Goal: Task Accomplishment & Management: Manage account settings

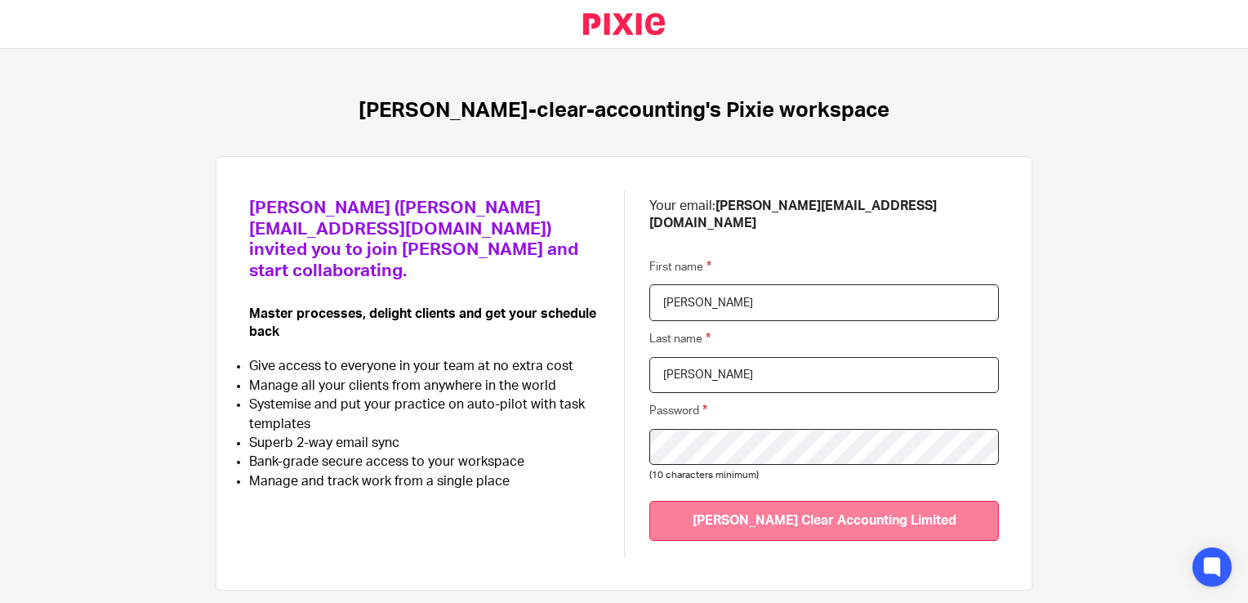
click at [712, 501] on input "Join Carter Clear Accounting Limited" at bounding box center [825, 521] width 350 height 40
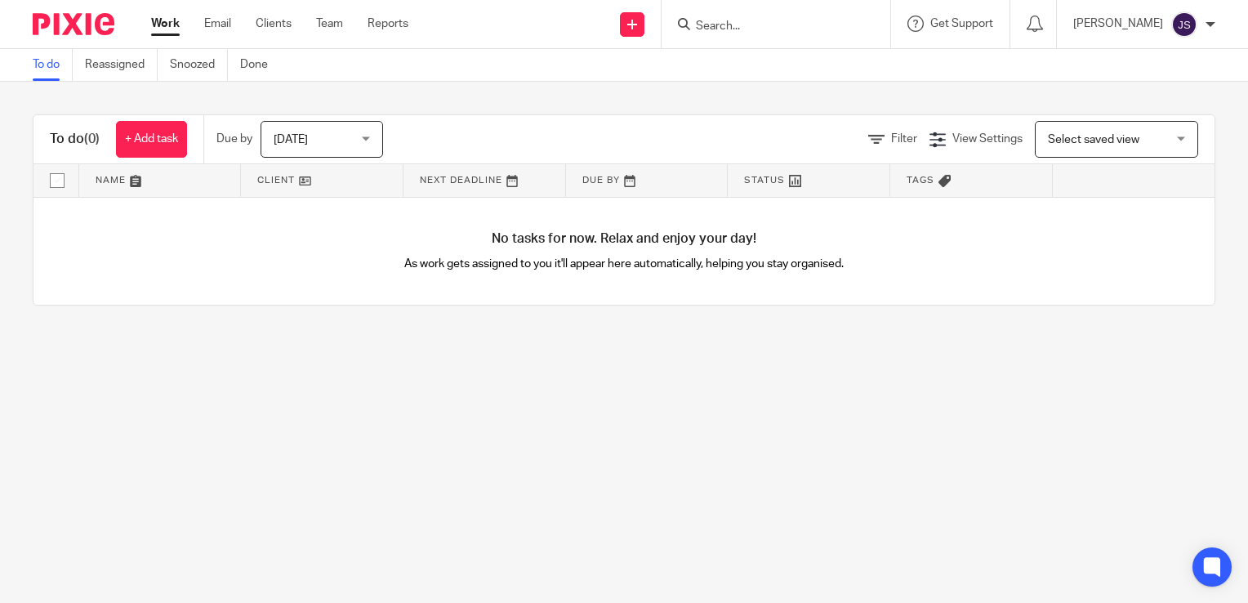
click at [1209, 24] on div at bounding box center [1211, 25] width 10 height 10
click at [1137, 91] on span "Email integration" at bounding box center [1164, 88] width 85 height 11
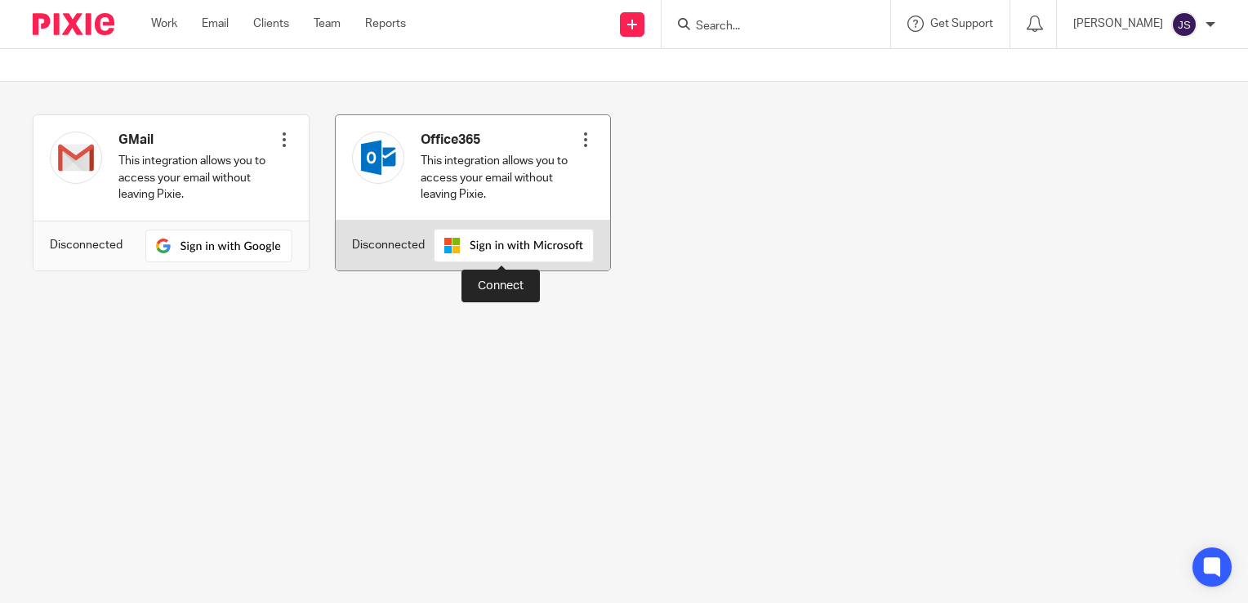
click at [502, 248] on img at bounding box center [514, 245] width 160 height 33
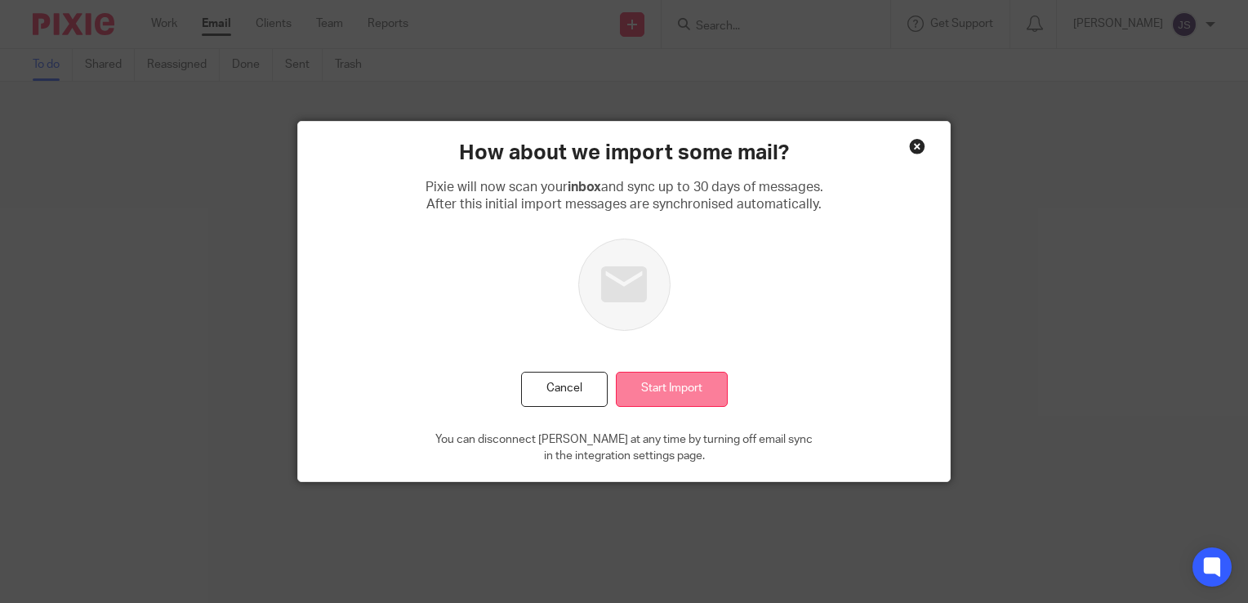
click at [652, 399] on input "Start Import" at bounding box center [672, 389] width 112 height 35
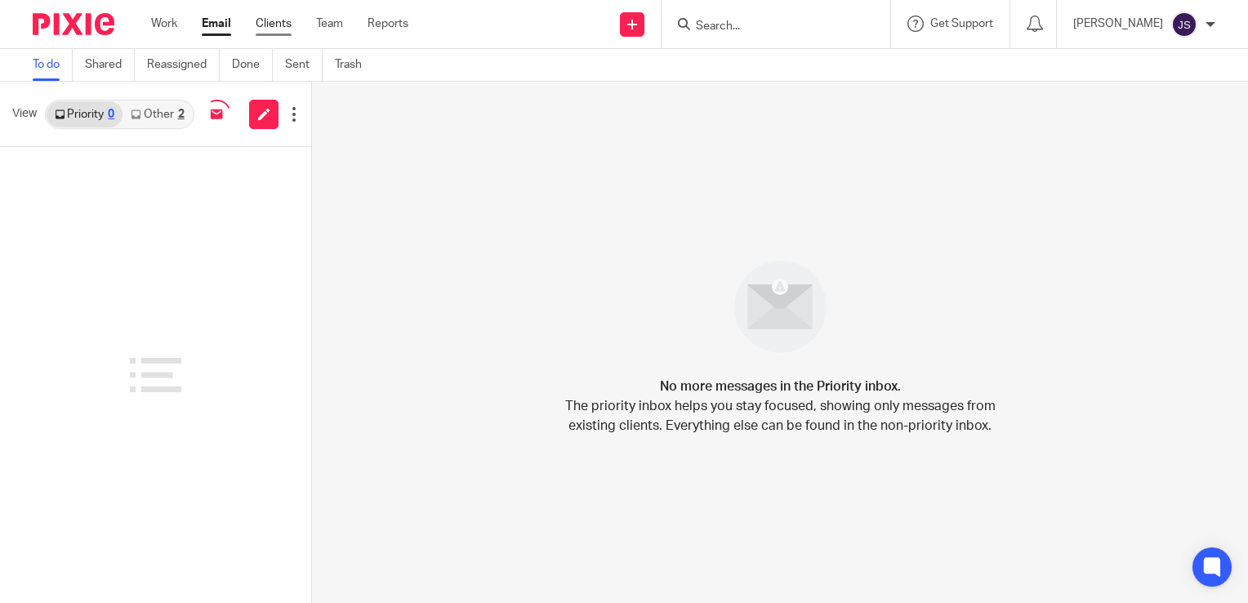
click at [271, 25] on link "Clients" at bounding box center [274, 24] width 36 height 16
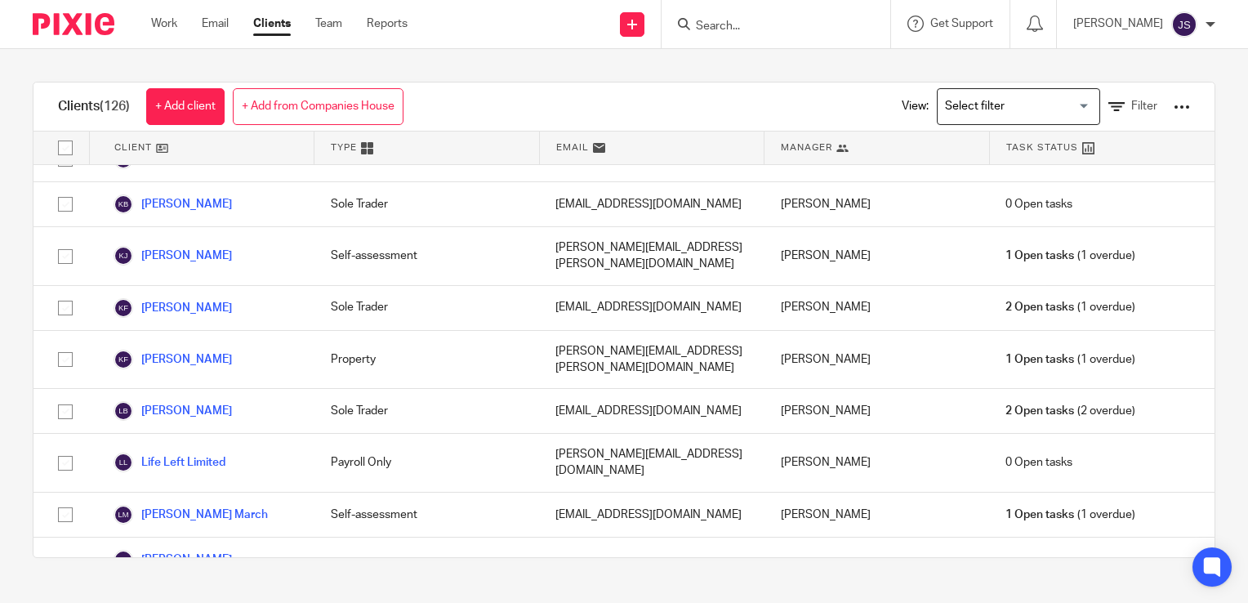
scroll to position [3059, 0]
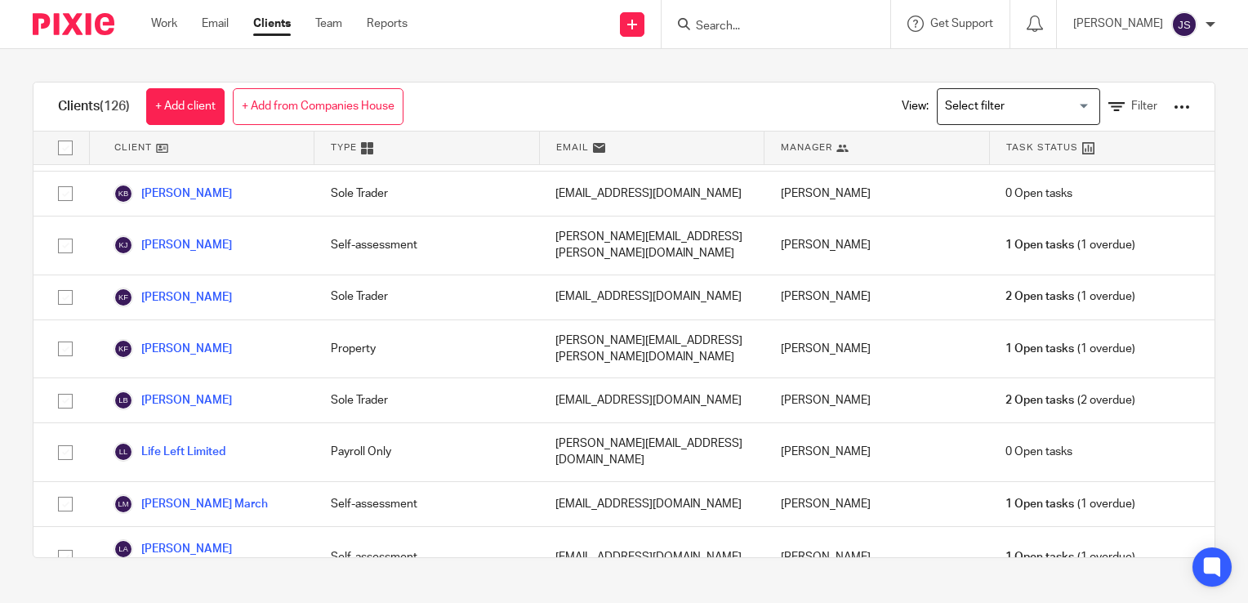
click at [756, 23] on input "Search" at bounding box center [767, 27] width 147 height 15
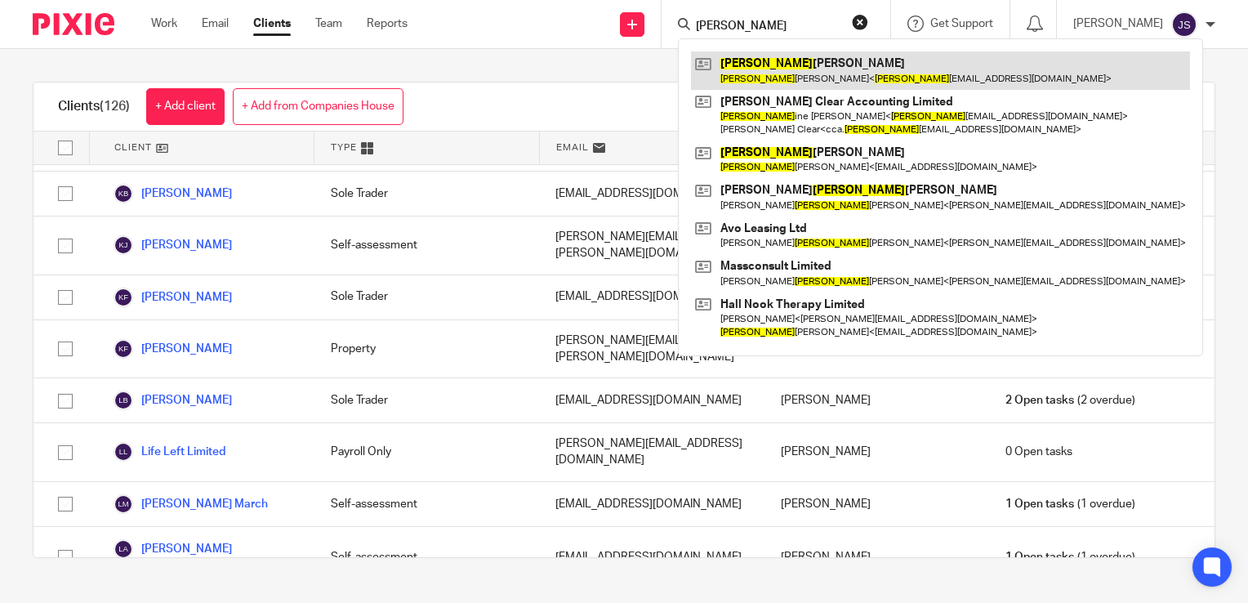
type input "carol"
click at [775, 60] on link at bounding box center [940, 70] width 499 height 38
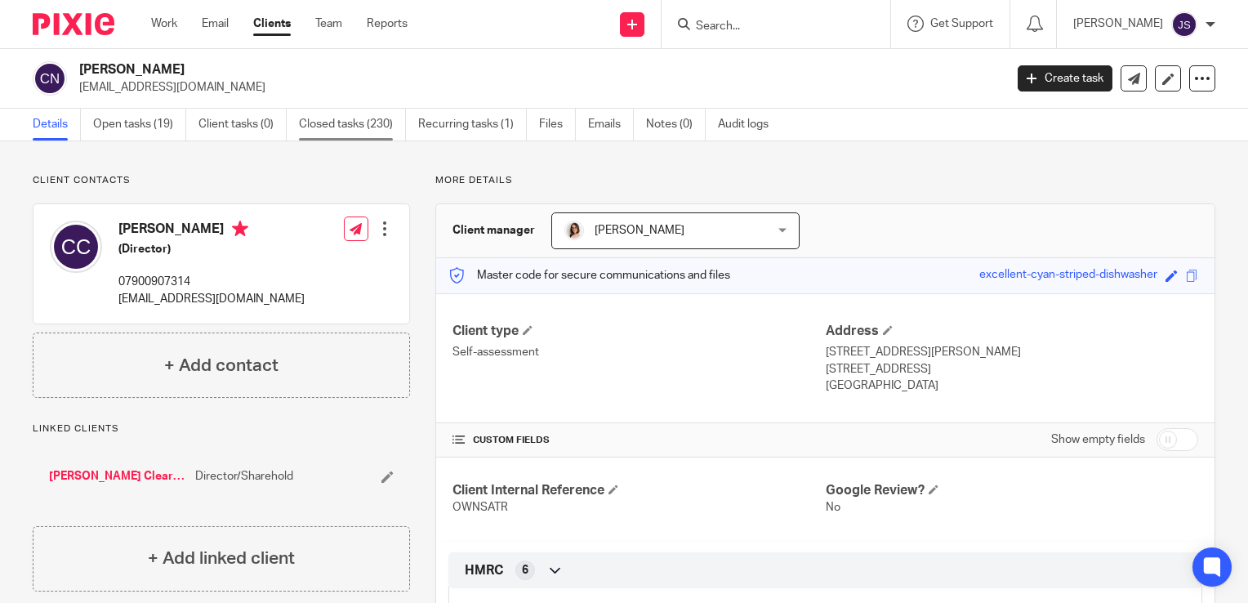
click at [330, 115] on link "Closed tasks (230)" at bounding box center [352, 125] width 107 height 32
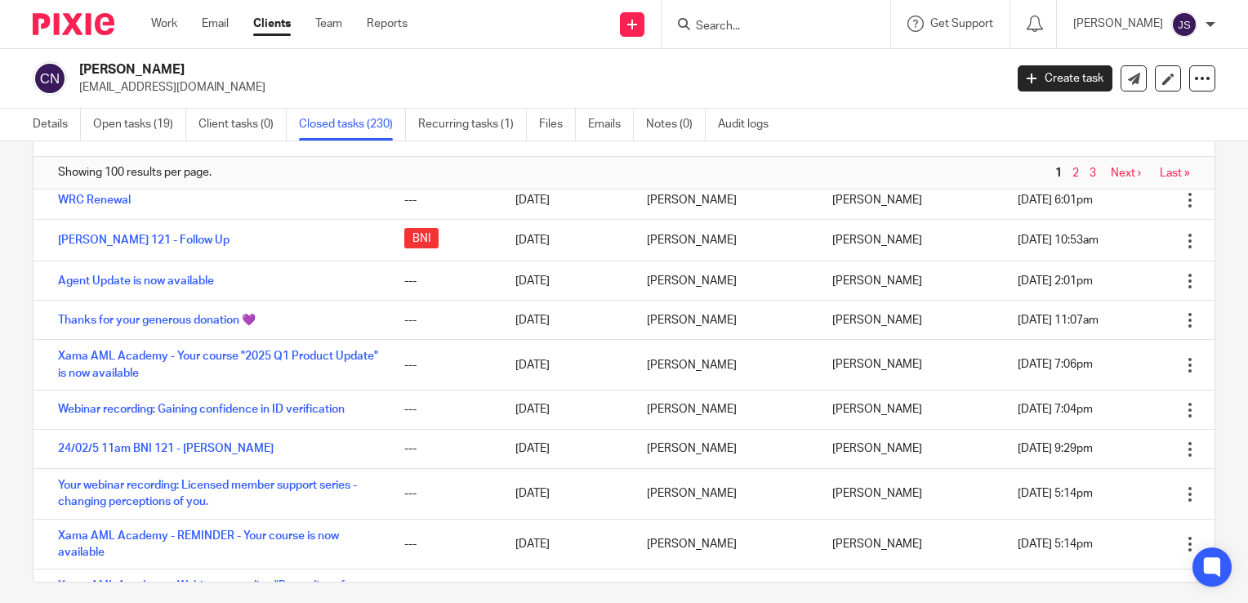
scroll to position [78, 0]
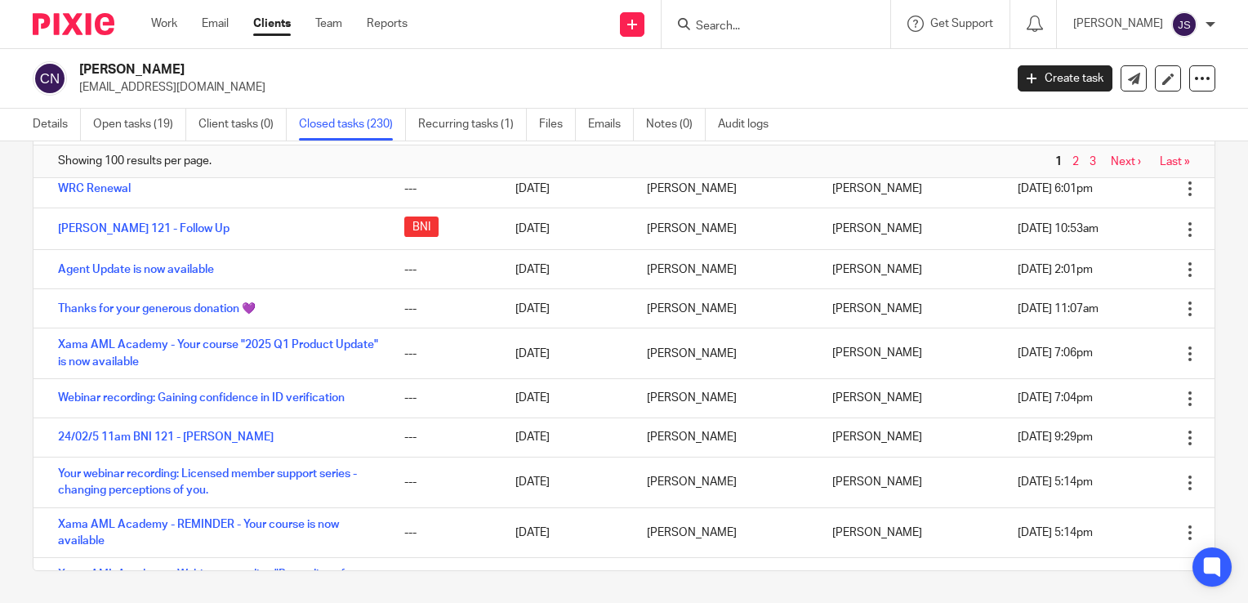
click at [1069, 161] on span "2" at bounding box center [1076, 162] width 15 height 20
click at [1073, 161] on link "2" at bounding box center [1076, 161] width 7 height 11
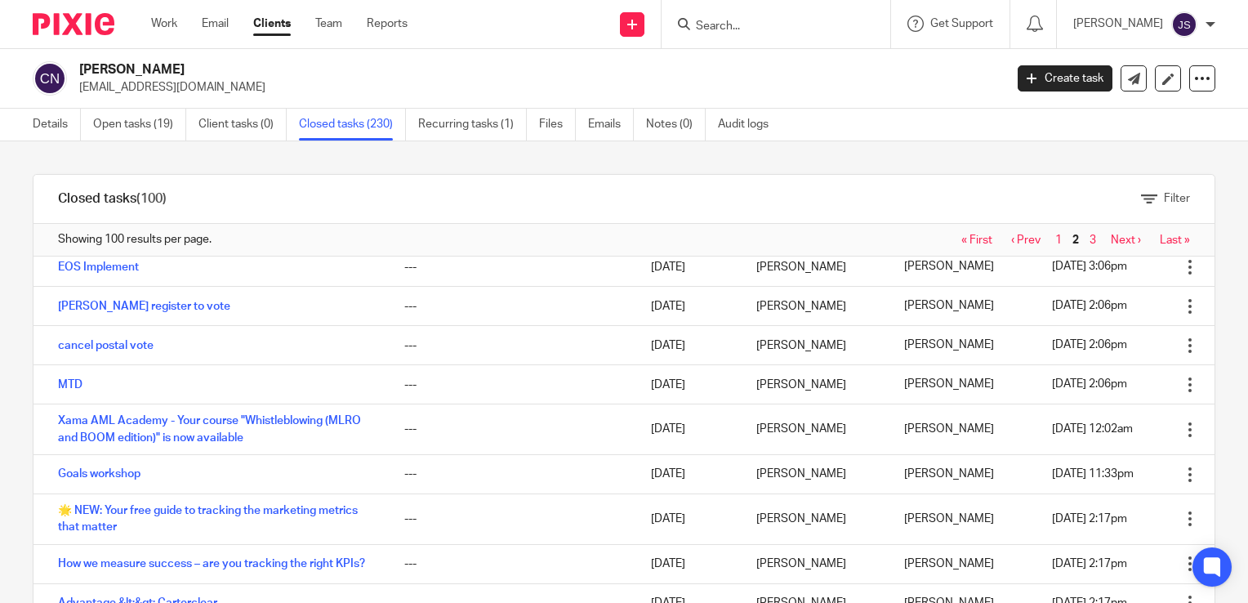
scroll to position [2284, 0]
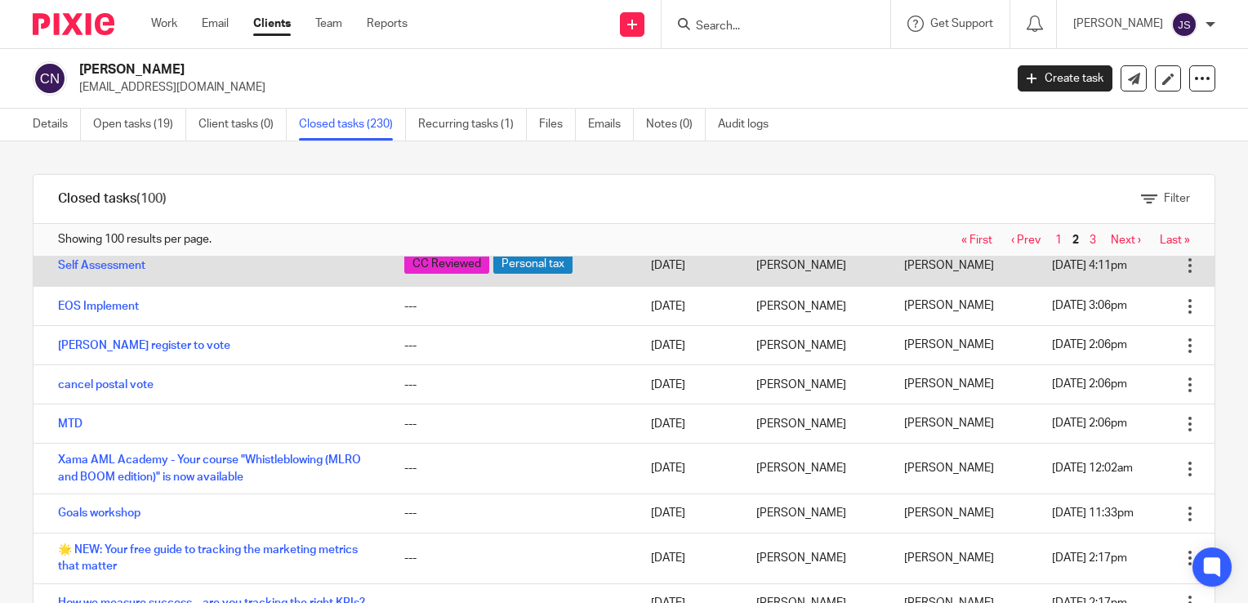
click at [339, 279] on td "Self Assessment" at bounding box center [210, 266] width 355 height 42
click at [99, 271] on link "Self Assessment" at bounding box center [101, 265] width 87 height 11
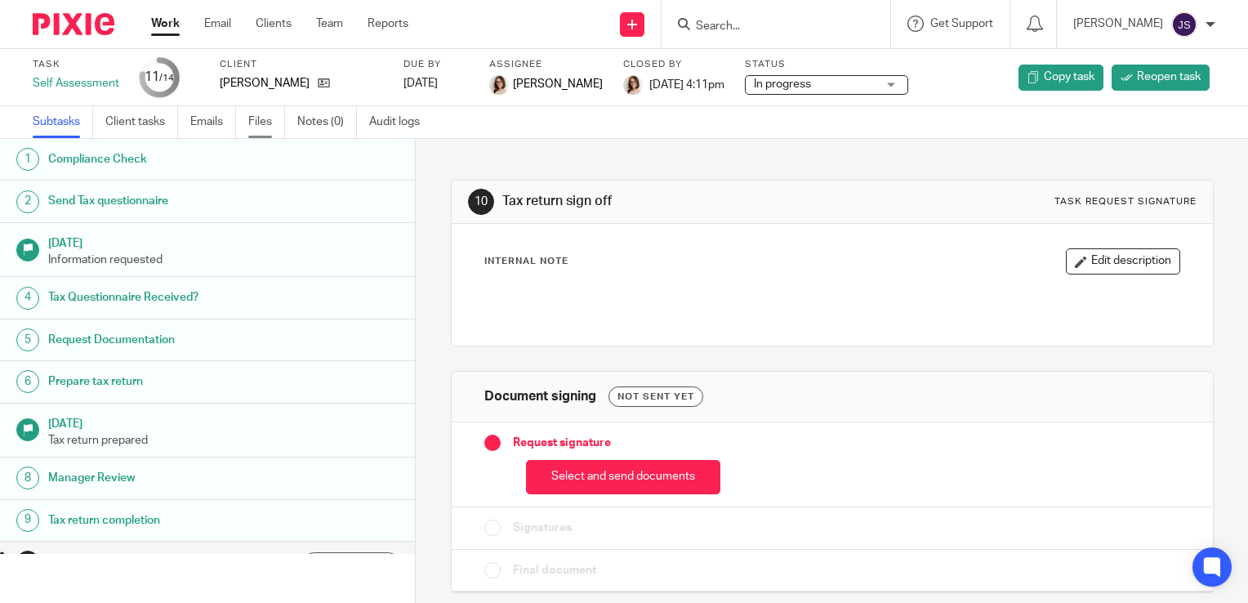
click at [265, 119] on link "Files" at bounding box center [266, 122] width 37 height 32
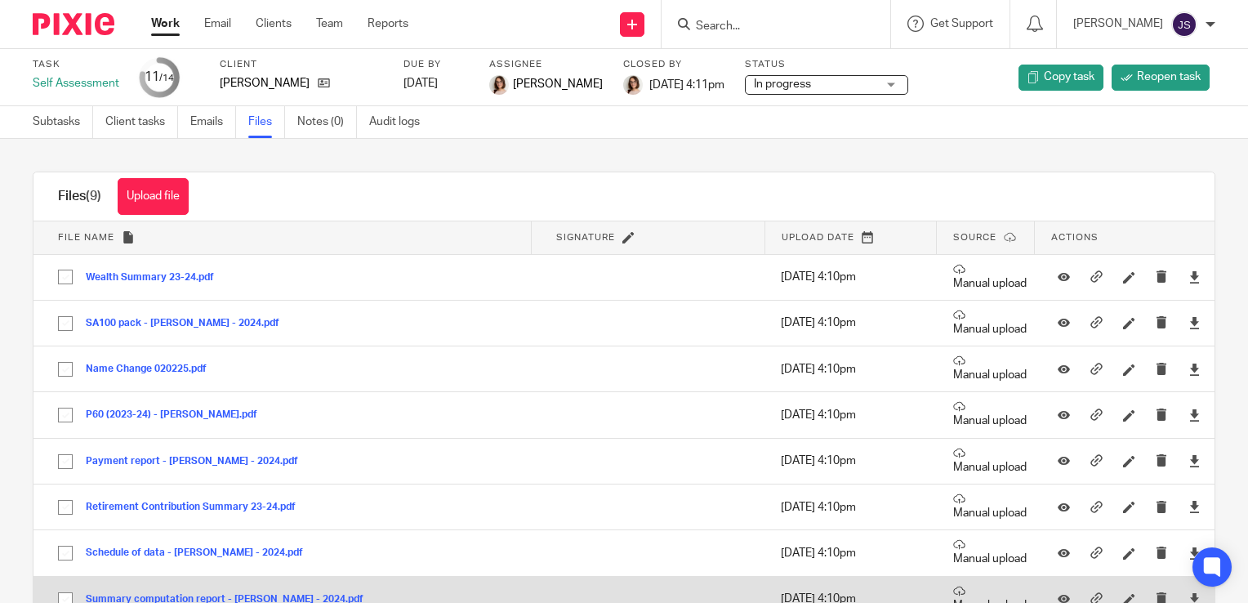
click at [181, 594] on button "Summary computation report - [PERSON_NAME] - 2024.pdf" at bounding box center [231, 599] width 290 height 11
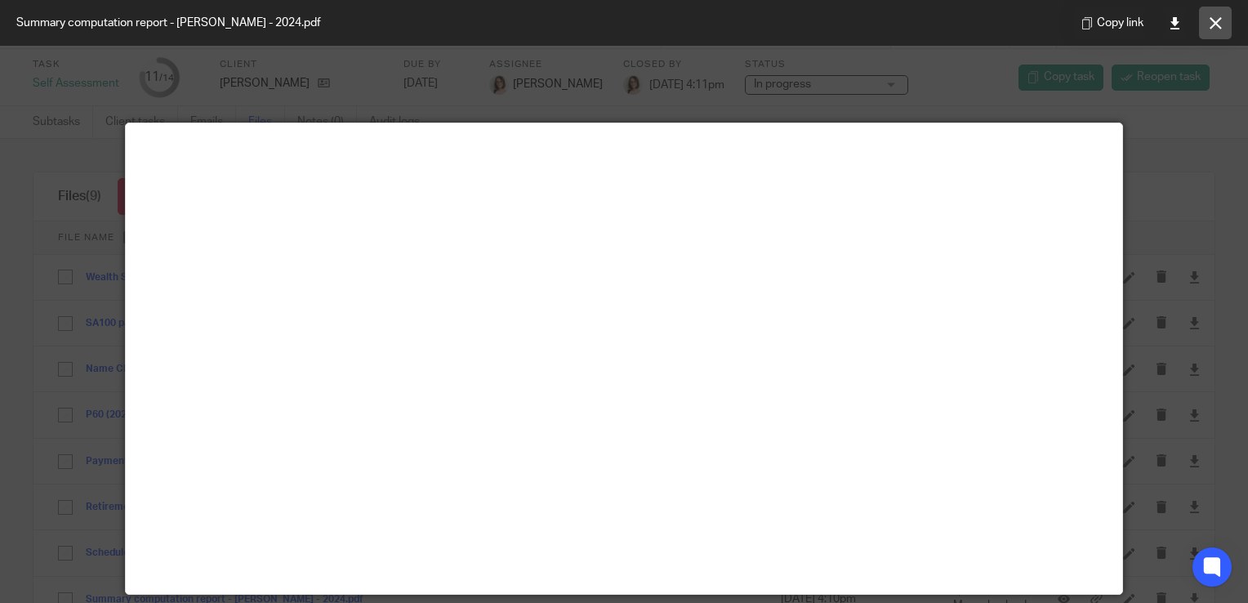
click at [1221, 18] on icon at bounding box center [1216, 23] width 12 height 12
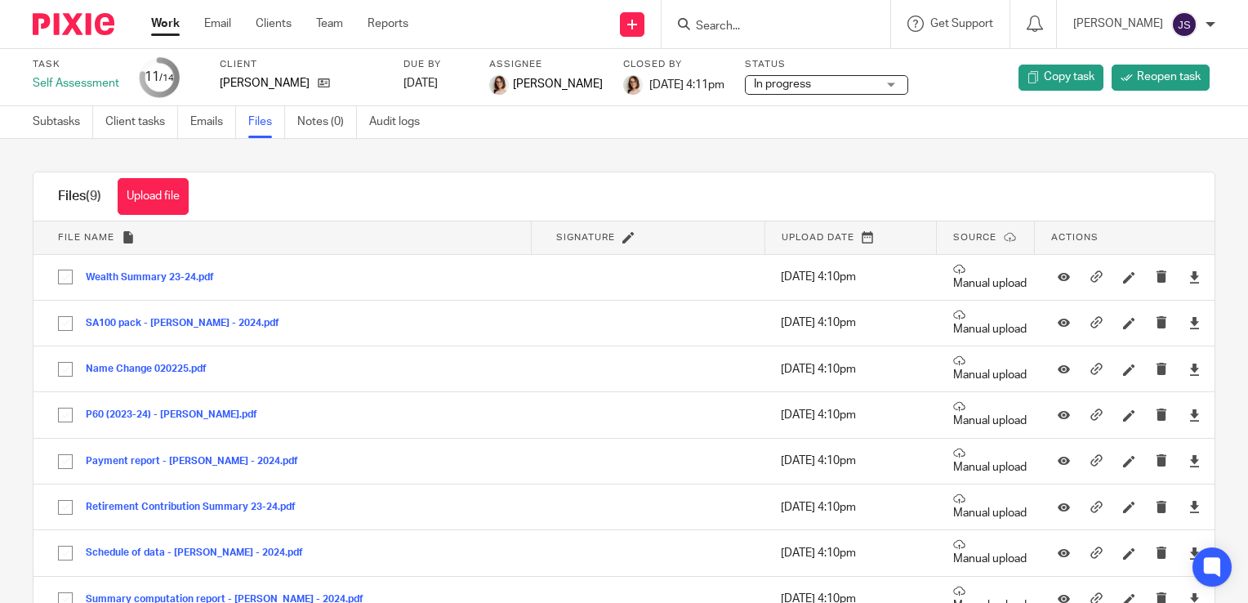
click at [163, 32] on link "Work" at bounding box center [165, 24] width 29 height 16
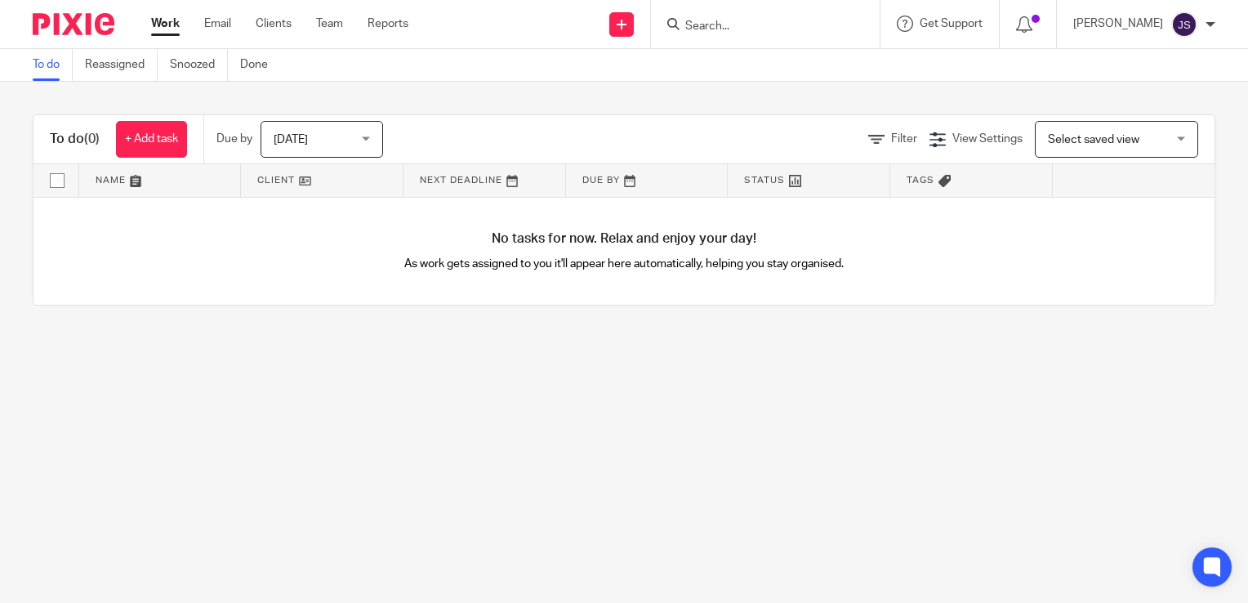
click at [366, 136] on div "[DATE] [DATE]" at bounding box center [322, 139] width 123 height 37
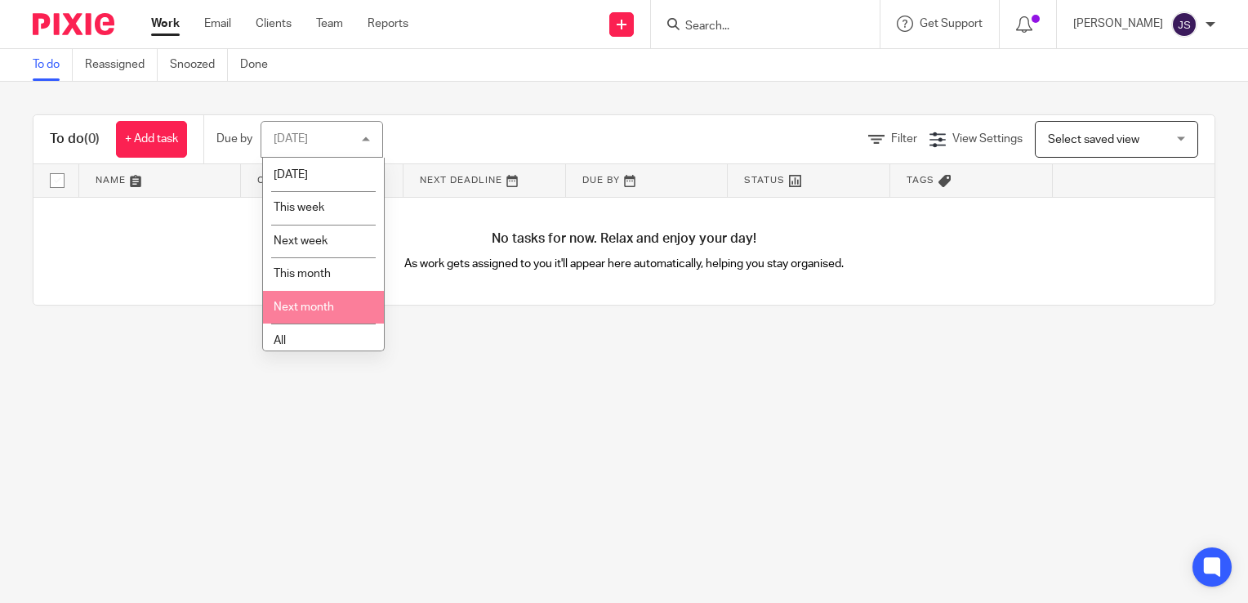
scroll to position [42, 0]
click at [333, 331] on li "All" at bounding box center [323, 333] width 121 height 33
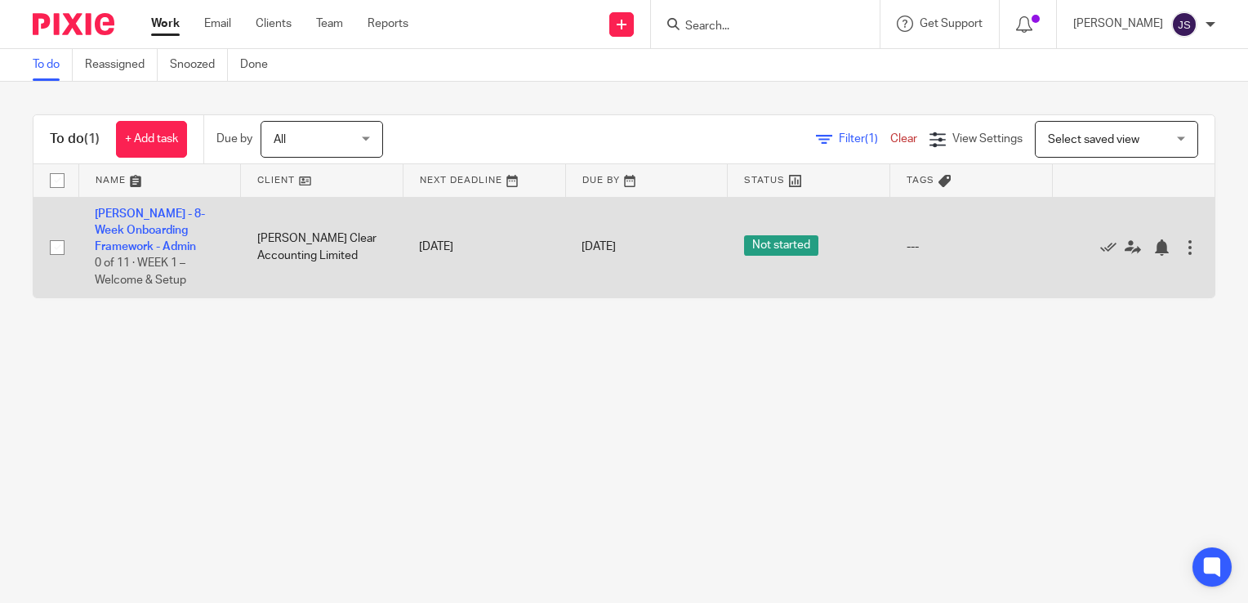
click at [120, 220] on td "[PERSON_NAME] - 8-Week Onboarding Framework - Admin 0 of 11 · WEEK 1 – Welcome …" at bounding box center [159, 247] width 163 height 100
click at [134, 234] on link "[PERSON_NAME] - 8-Week Onboarding Framework - Admin" at bounding box center [150, 230] width 110 height 45
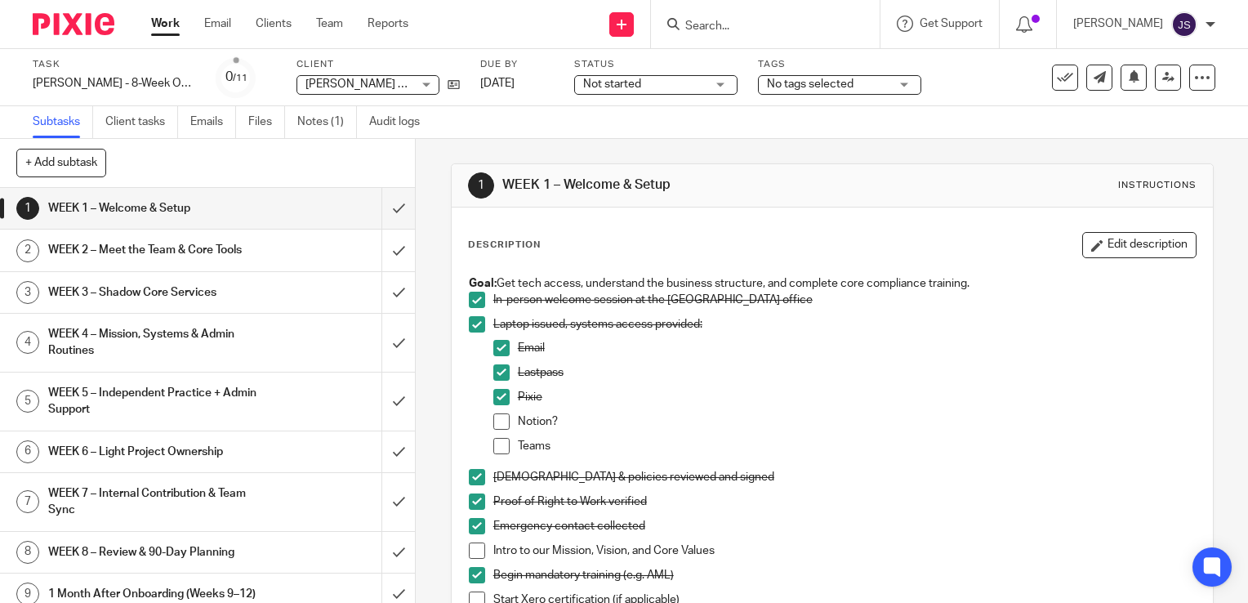
click at [497, 453] on span at bounding box center [501, 446] width 16 height 16
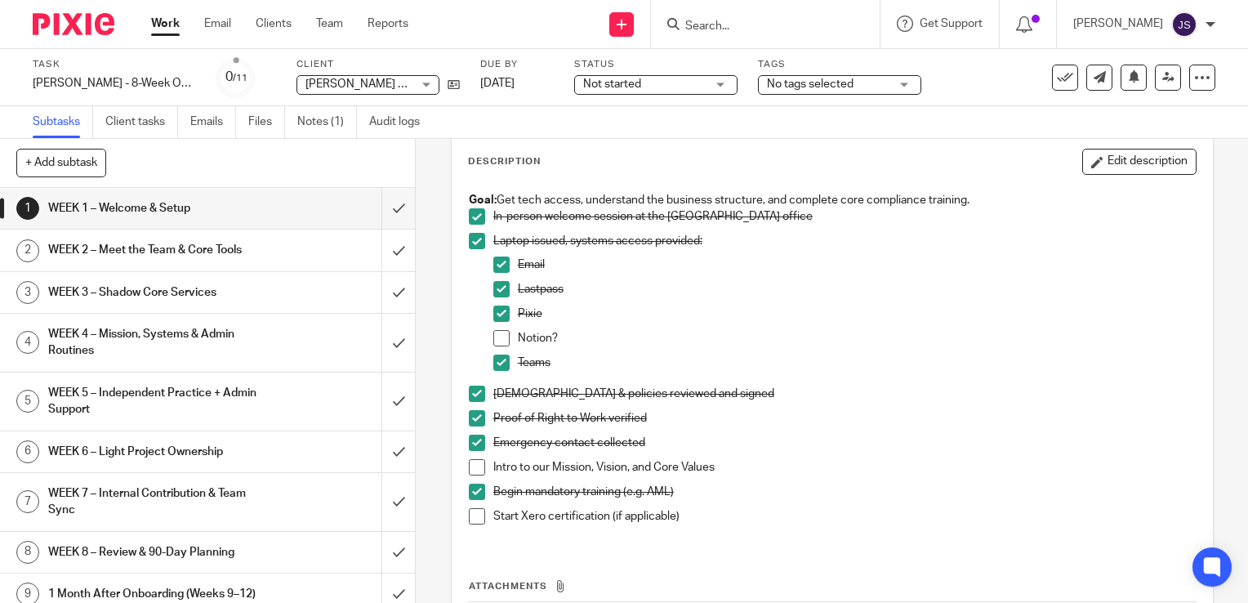
scroll to position [83, 0]
